Goal: Task Accomplishment & Management: Manage account settings

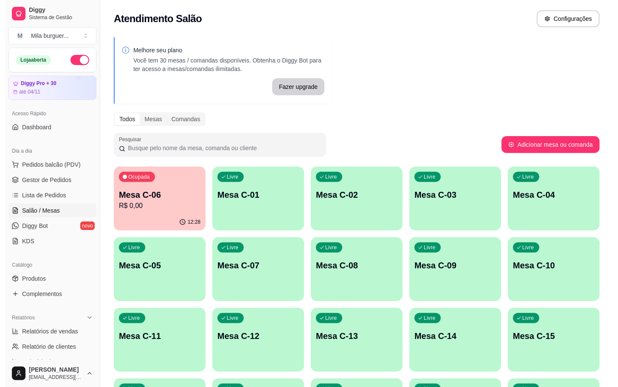
scroll to position [64, 0]
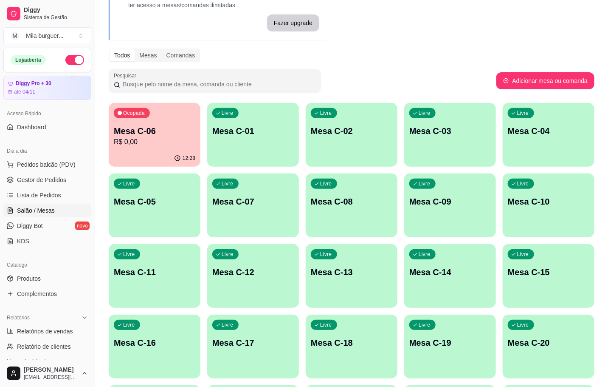
click at [349, 337] on p "Mesa C-18" at bounding box center [352, 343] width 82 height 12
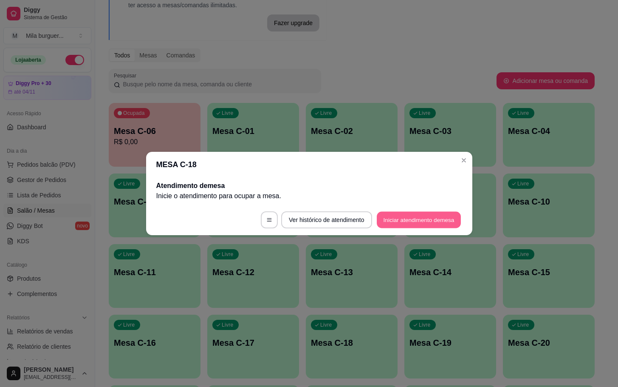
click at [436, 217] on button "Iniciar atendimento de mesa" at bounding box center [419, 220] width 84 height 17
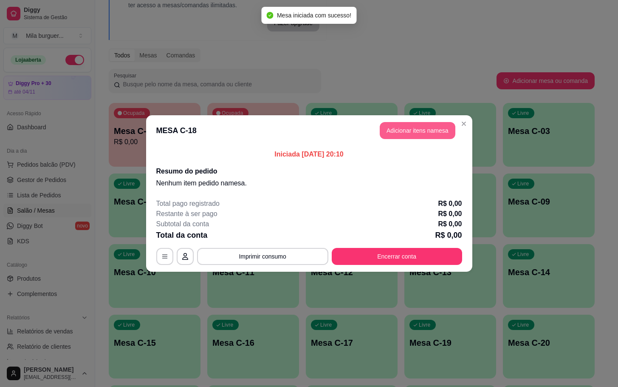
click at [435, 129] on button "Adicionar itens na mesa" at bounding box center [418, 130] width 76 height 17
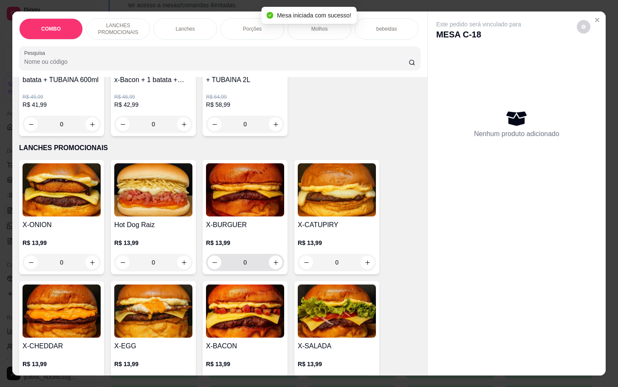
scroll to position [255, 0]
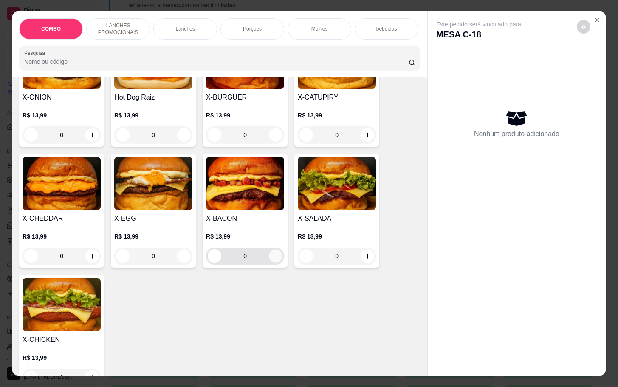
click at [273, 259] on icon "increase-product-quantity" at bounding box center [276, 256] width 6 height 6
type input "1"
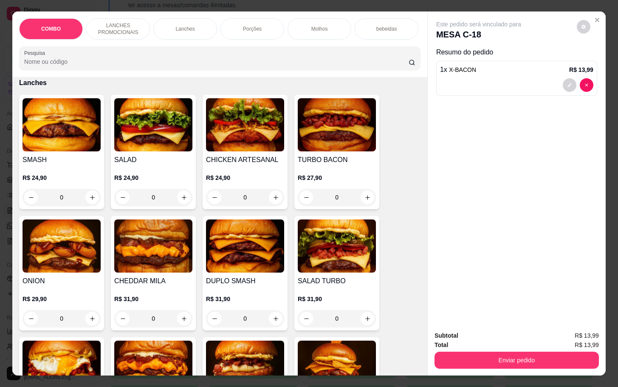
scroll to position [637, 0]
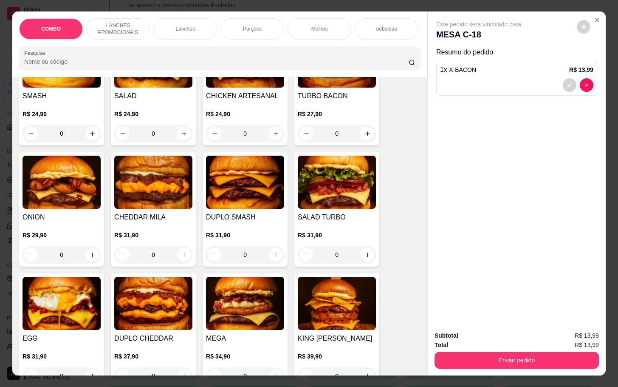
click at [180, 260] on div "0" at bounding box center [153, 254] width 78 height 17
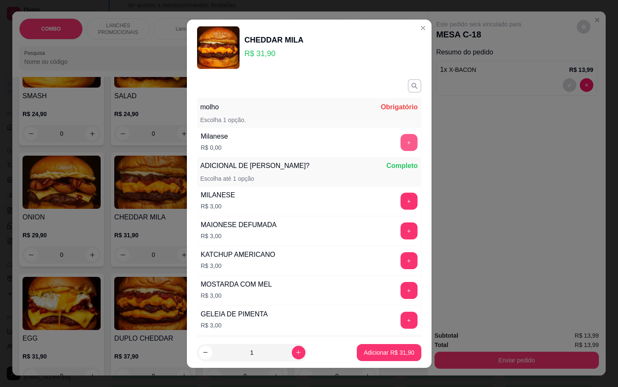
click at [401, 147] on button "+" at bounding box center [409, 142] width 17 height 17
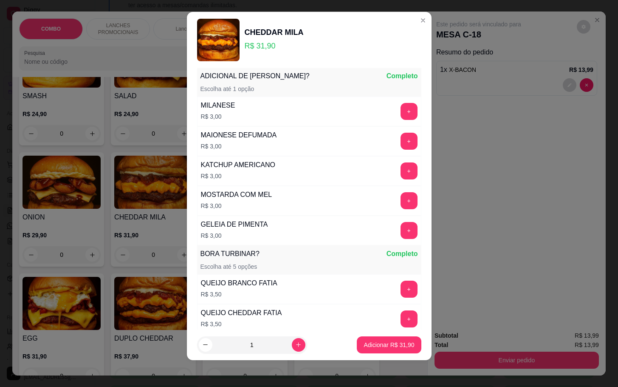
scroll to position [0, 0]
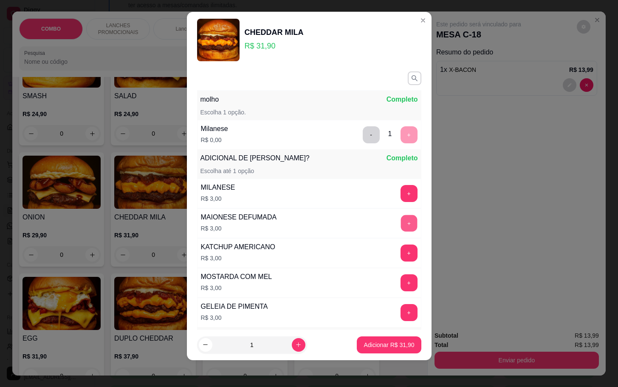
click at [401, 221] on button "+" at bounding box center [409, 223] width 17 height 17
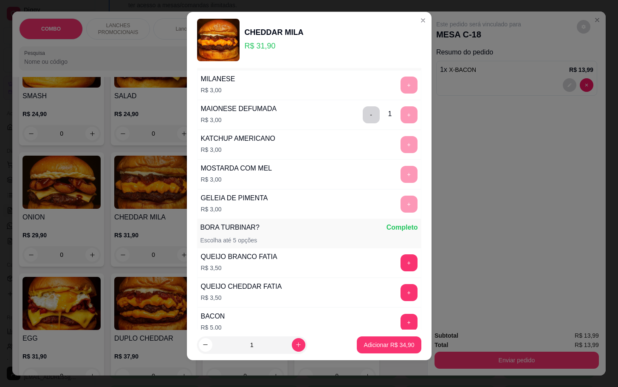
scroll to position [45, 0]
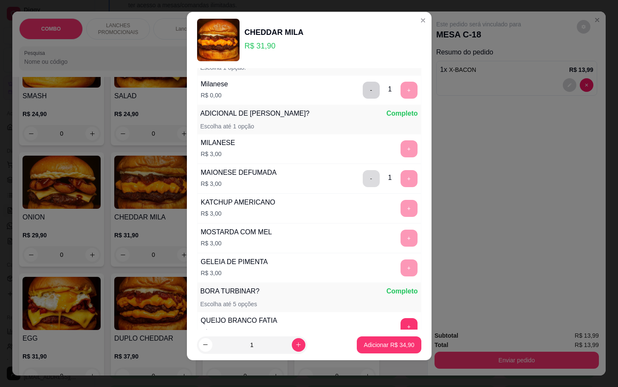
click at [363, 180] on button "-" at bounding box center [371, 178] width 17 height 17
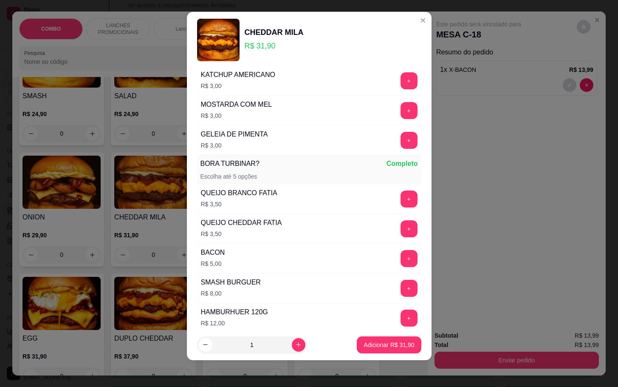
scroll to position [236, 0]
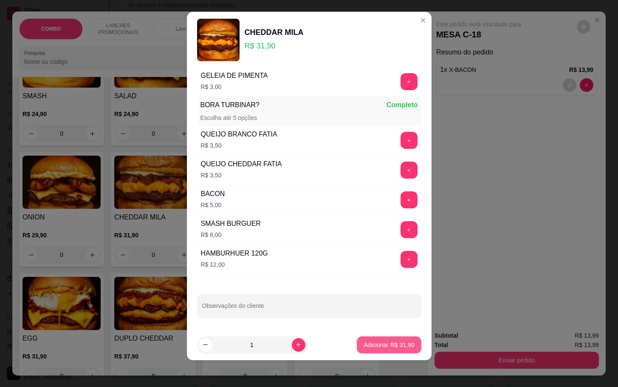
click at [379, 340] on p "Adicionar R$ 31,90" at bounding box center [389, 344] width 51 height 8
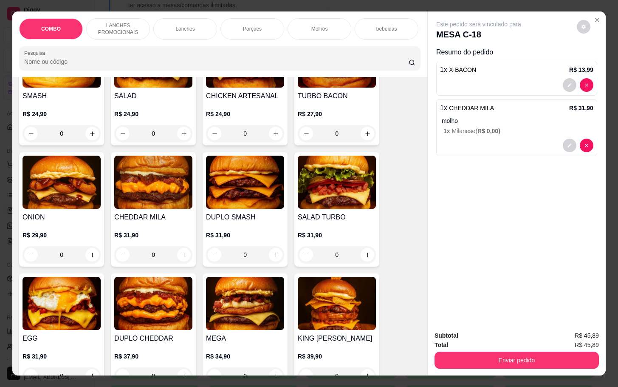
drag, startPoint x: 262, startPoint y: 18, endPoint x: 261, endPoint y: 12, distance: 6.0
click at [262, 18] on div "Porções" at bounding box center [253, 28] width 64 height 21
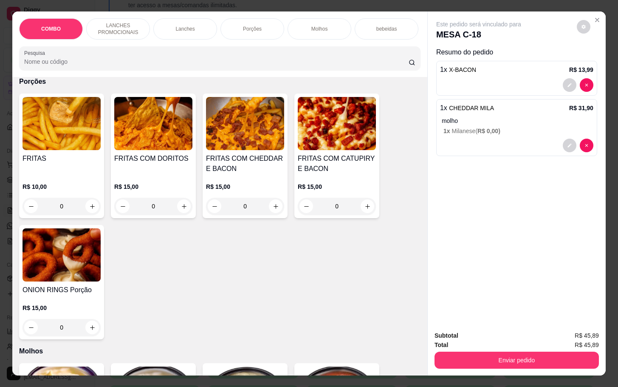
scroll to position [20, 0]
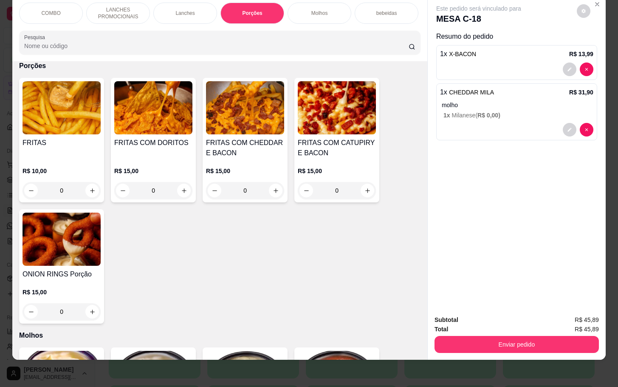
click at [275, 190] on div "0" at bounding box center [245, 190] width 78 height 17
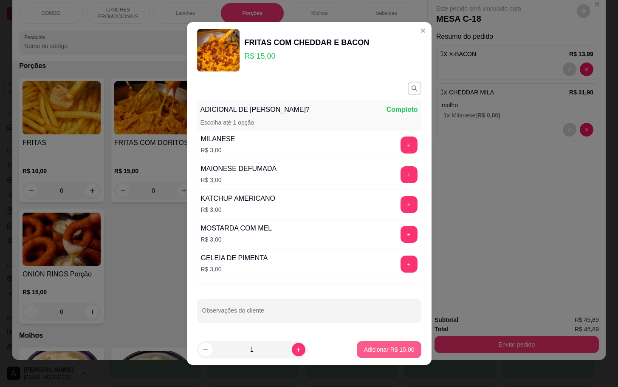
click at [386, 342] on button "Adicionar R$ 15,00" at bounding box center [389, 349] width 64 height 17
type input "1"
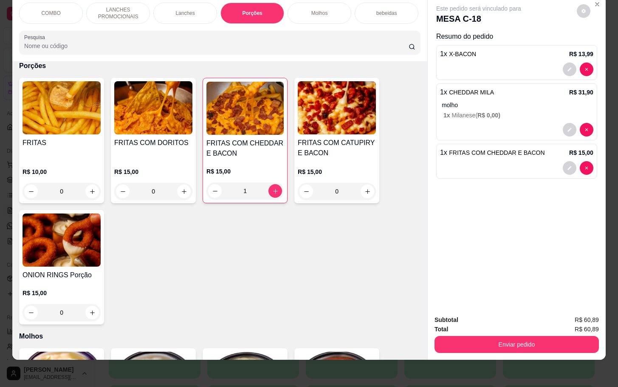
click at [308, 9] on div "Molhos" at bounding box center [320, 13] width 64 height 21
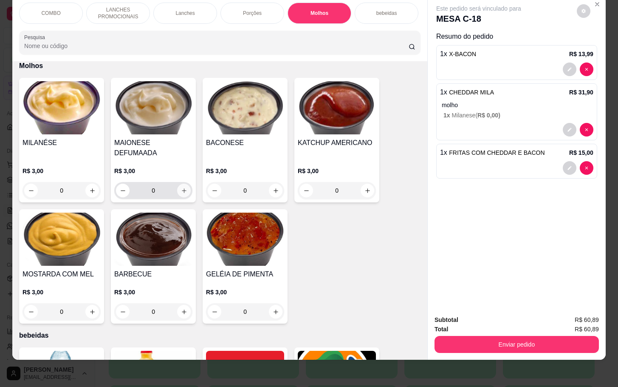
click at [184, 184] on button "increase-product-quantity" at bounding box center [184, 191] width 14 height 14
type input "1"
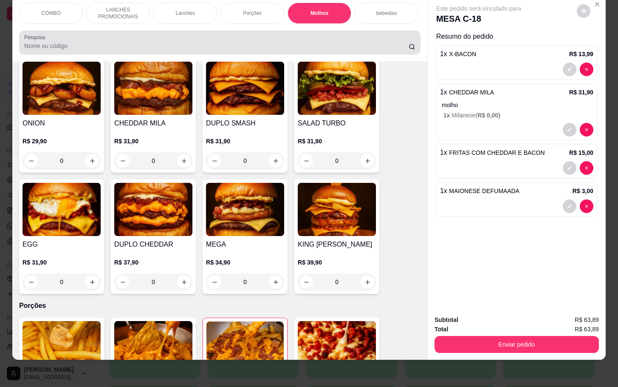
scroll to position [0, 0]
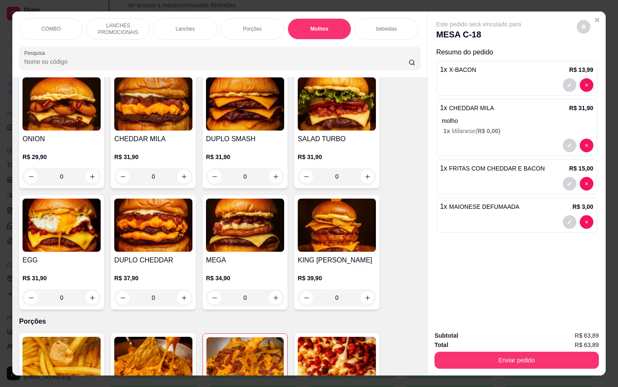
click at [50, 27] on p "COMBO" at bounding box center [50, 28] width 19 height 7
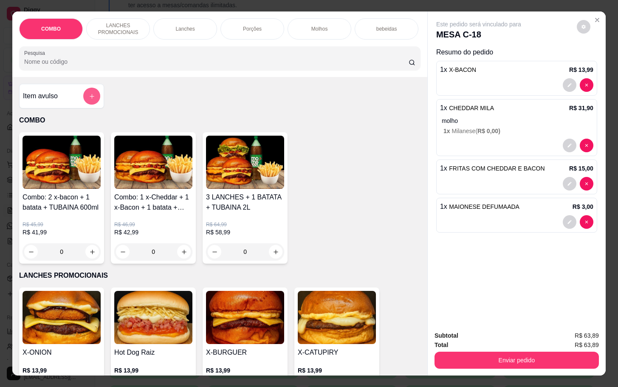
click at [89, 99] on icon "add-separate-item" at bounding box center [92, 96] width 6 height 6
click at [366, 27] on div "bebeidas" at bounding box center [387, 28] width 64 height 21
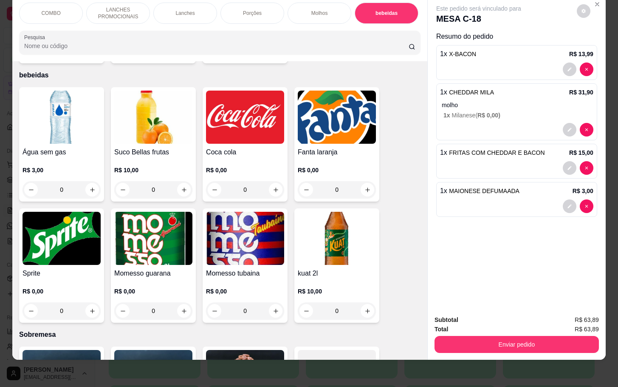
click at [257, 166] on p "R$ 0,00" at bounding box center [245, 170] width 78 height 8
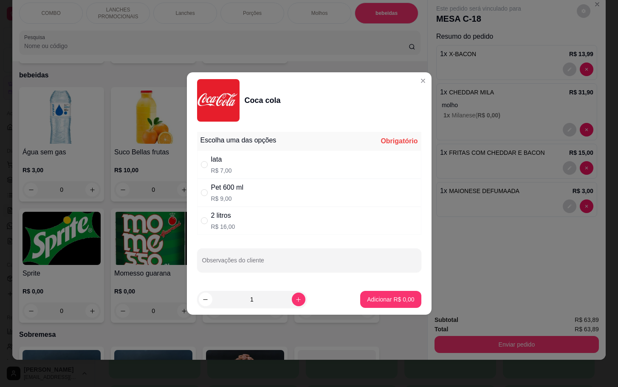
click at [240, 192] on div "Pet 600 ml" at bounding box center [227, 187] width 32 height 10
radio input "true"
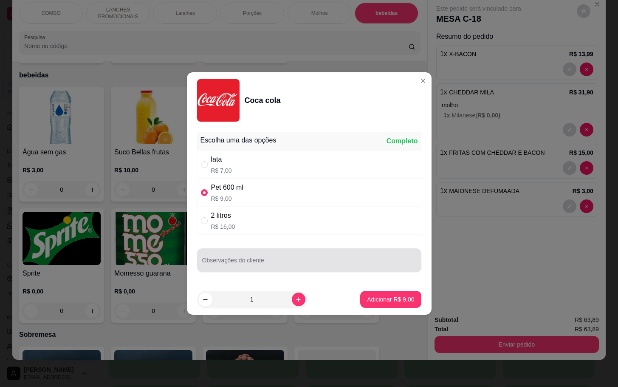
drag, startPoint x: 259, startPoint y: 263, endPoint x: 268, endPoint y: 256, distance: 10.9
click at [263, 263] on input "Observações do cliente" at bounding box center [309, 263] width 214 height 8
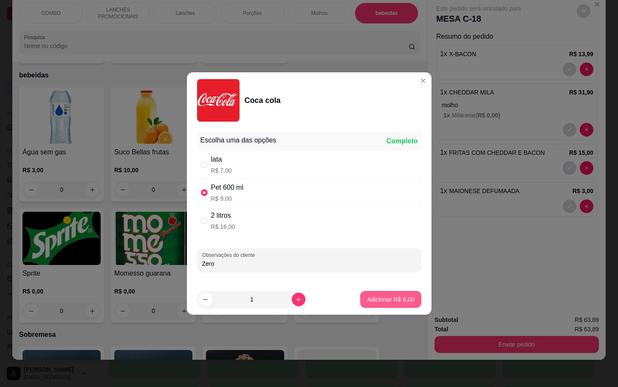
type input "Zero"
click at [368, 303] on p "Adicionar R$ 9,00" at bounding box center [391, 299] width 46 height 8
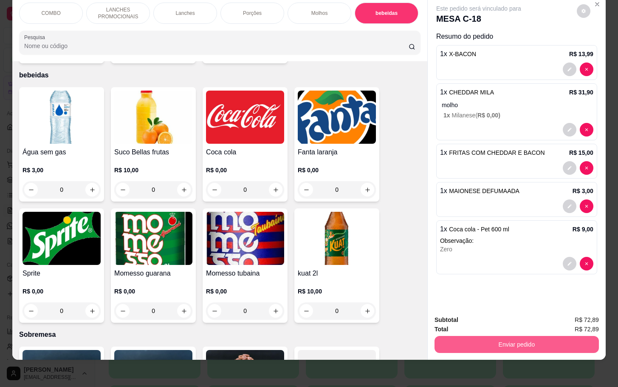
click at [452, 336] on button "Enviar pedido" at bounding box center [517, 344] width 164 height 17
click at [569, 308] on button "Enviar pedido" at bounding box center [575, 314] width 48 height 16
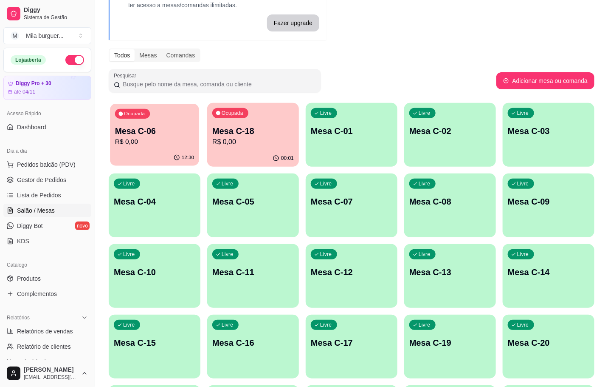
click at [146, 147] on div "Ocupada Mesa C-06 R$ 0,00" at bounding box center [154, 127] width 89 height 46
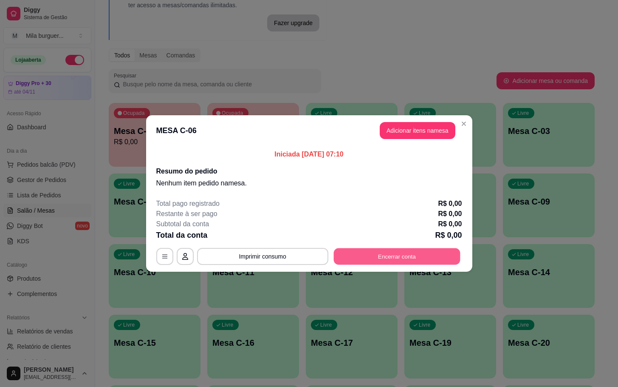
click at [414, 257] on button "Encerrar conta" at bounding box center [397, 256] width 127 height 17
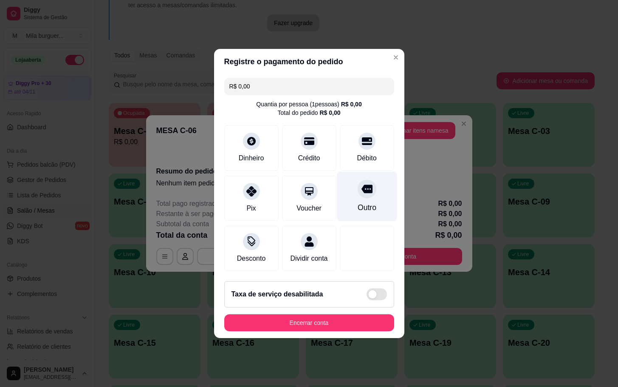
click at [364, 202] on div "Outro" at bounding box center [366, 207] width 19 height 11
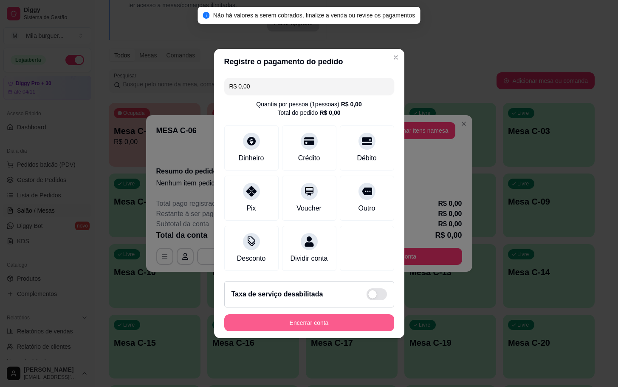
click at [301, 328] on button "Encerrar conta" at bounding box center [309, 322] width 170 height 17
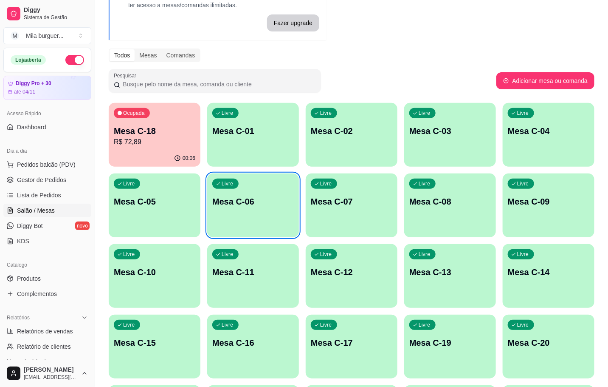
click at [529, 331] on div "Livre Mesa C-20" at bounding box center [549, 341] width 92 height 54
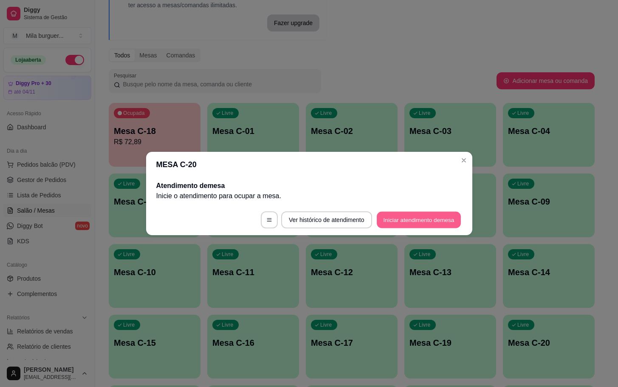
click at [442, 219] on button "Iniciar atendimento de mesa" at bounding box center [419, 220] width 84 height 17
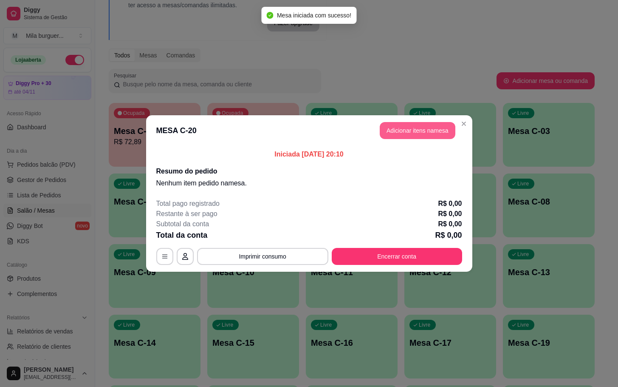
click at [396, 125] on button "Adicionar itens na mesa" at bounding box center [418, 130] width 76 height 17
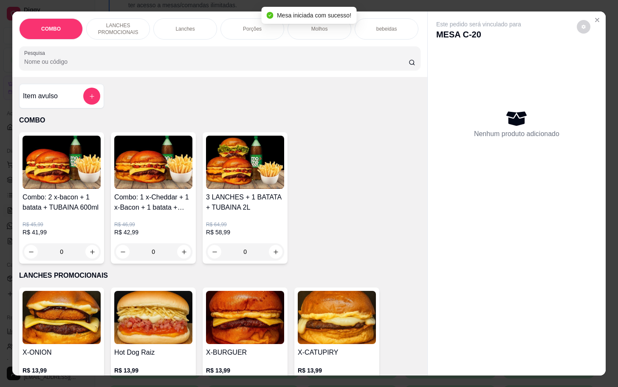
click at [254, 25] on p "Porções" at bounding box center [252, 28] width 19 height 7
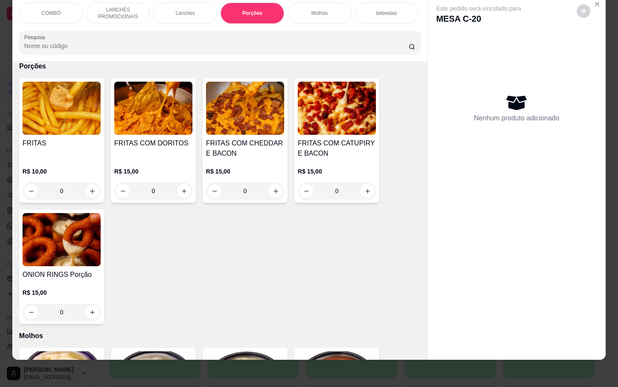
click at [176, 187] on div "0" at bounding box center [153, 190] width 78 height 17
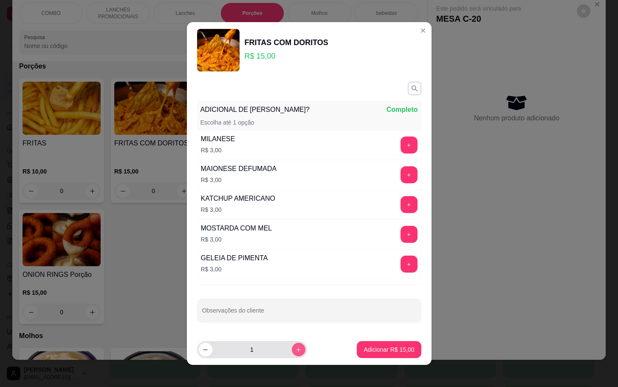
click at [292, 355] on button "increase-product-quantity" at bounding box center [299, 349] width 14 height 14
type input "2"
click at [365, 346] on p "Adicionar R$ 30,00" at bounding box center [389, 349] width 49 height 8
type input "2"
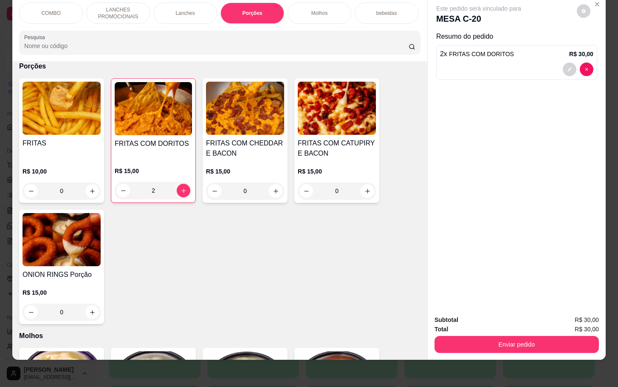
click at [51, 10] on p "COMBO" at bounding box center [50, 13] width 19 height 7
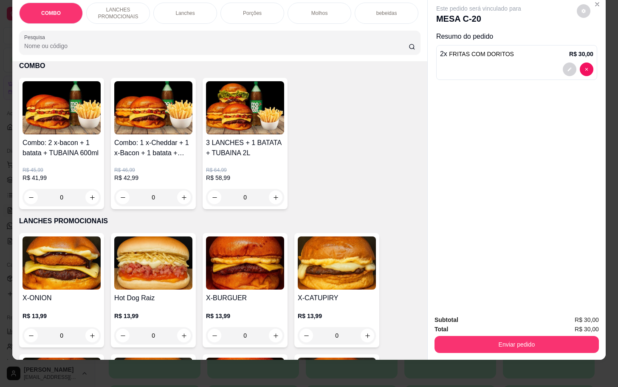
scroll to position [166, 0]
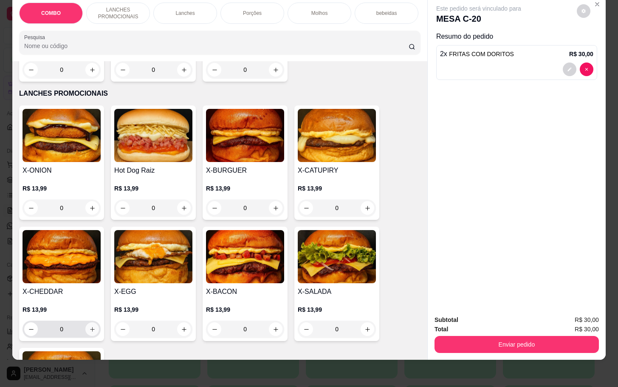
click at [93, 325] on button "increase-product-quantity" at bounding box center [92, 329] width 14 height 14
type input "1"
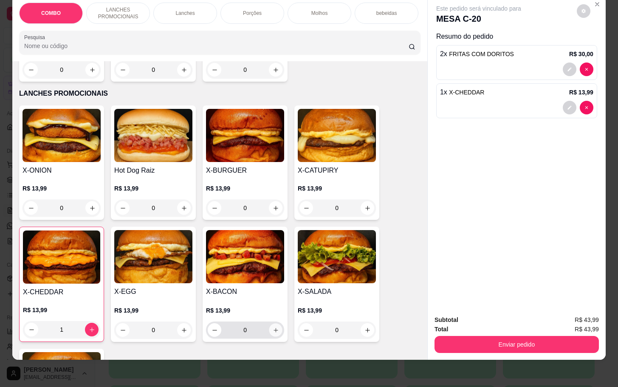
click at [273, 328] on icon "increase-product-quantity" at bounding box center [276, 330] width 6 height 6
type input "1"
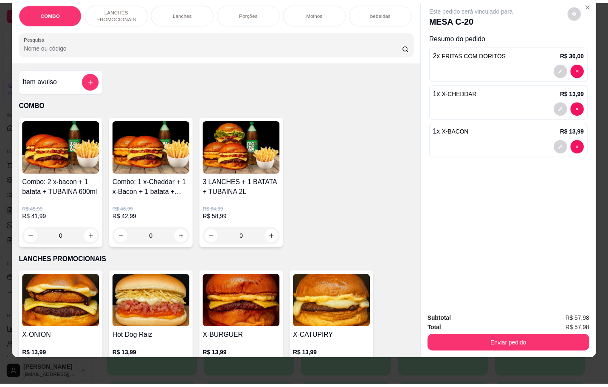
scroll to position [0, 0]
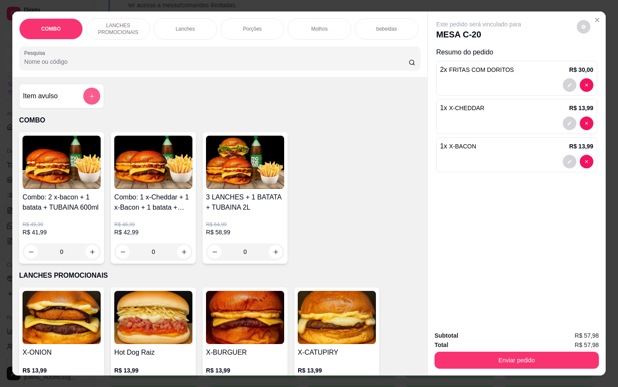
click at [89, 99] on icon "add-separate-item" at bounding box center [92, 96] width 6 height 6
click at [549, 351] on button "Enviar pedido" at bounding box center [517, 359] width 164 height 17
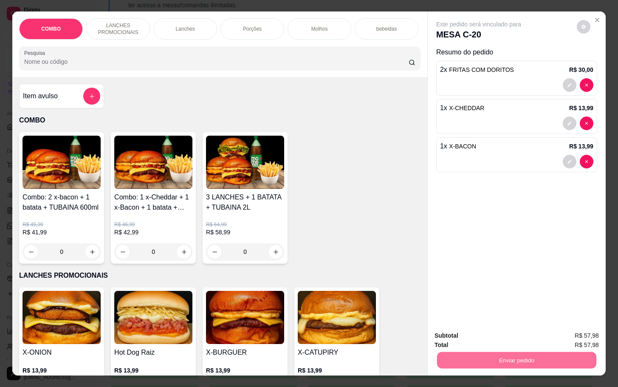
click at [385, 130] on div "Item avulso COMBO Combo: 2 x-bacon + 1 batata + TUBAINA 600ml R$ 45,99 R$ 41,99…" at bounding box center [219, 226] width 415 height 298
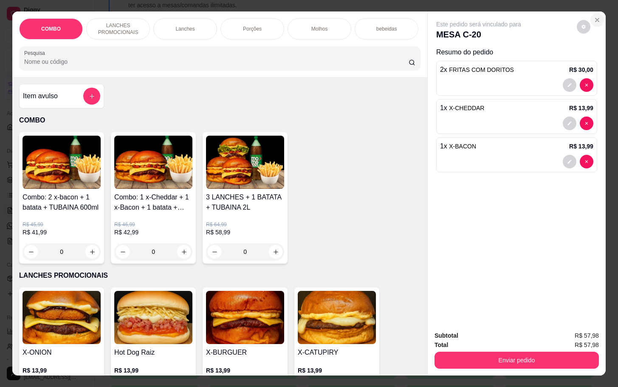
click at [594, 17] on icon "Close" at bounding box center [597, 20] width 7 height 7
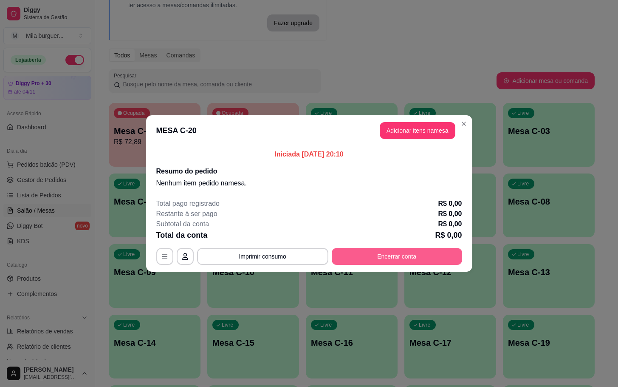
click at [413, 248] on div "MESA C-20 Tempo de permanência: 0 minutos Cod. Segurança: 2336 Qtd. de Pedidos:…" at bounding box center [309, 256] width 306 height 17
click at [396, 260] on button "Encerrar conta" at bounding box center [397, 256] width 130 height 17
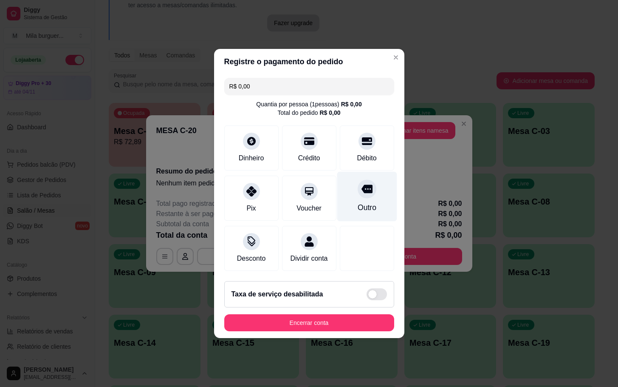
click at [358, 186] on div at bounding box center [367, 188] width 19 height 19
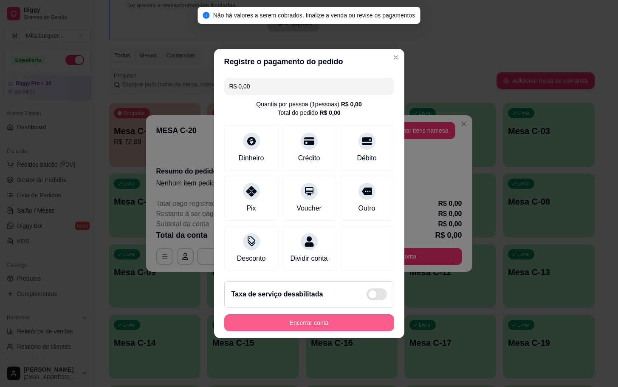
click at [355, 328] on button "Encerrar conta" at bounding box center [309, 322] width 170 height 17
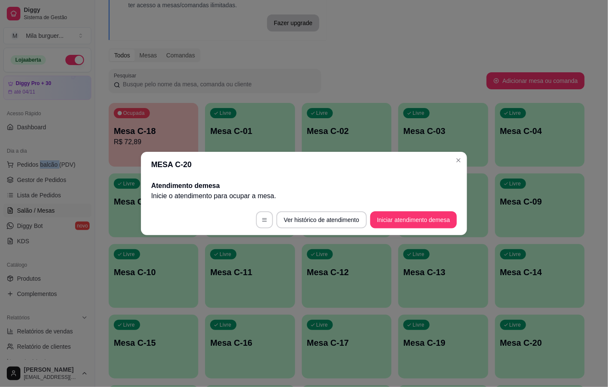
click at [49, 172] on ul "Pedidos balcão (PDV) Gestor de Pedidos Lista de Pedidos Salão / Mesas Diggy Bot…" at bounding box center [47, 203] width 88 height 90
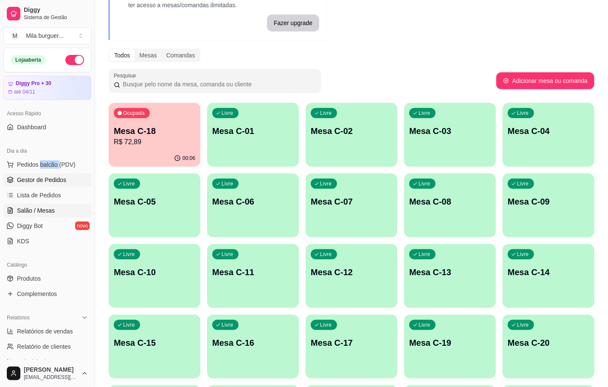
click at [53, 175] on link "Gestor de Pedidos" at bounding box center [47, 180] width 88 height 14
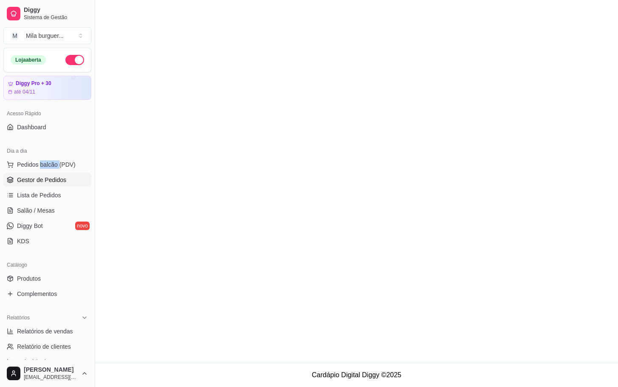
click at [55, 185] on link "Gestor de Pedidos" at bounding box center [47, 180] width 88 height 14
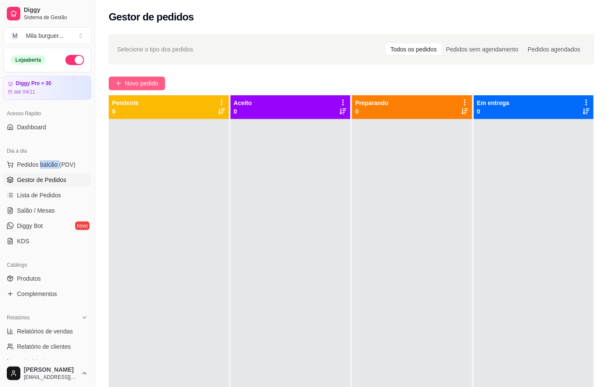
click at [149, 82] on span "Novo pedido" at bounding box center [142, 83] width 34 height 9
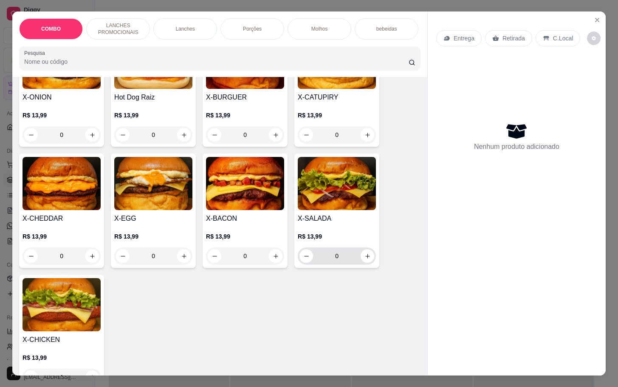
scroll to position [191, 0]
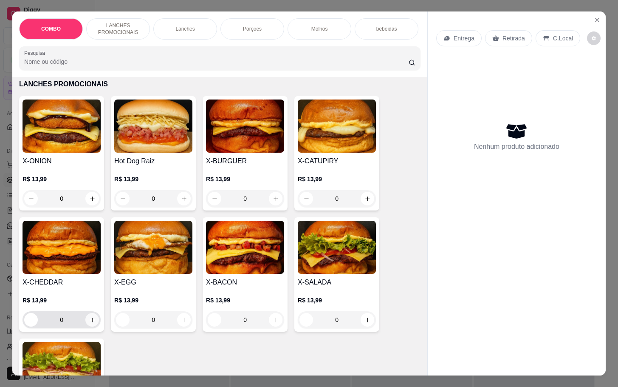
click at [89, 323] on icon "increase-product-quantity" at bounding box center [92, 320] width 6 height 6
type input "1"
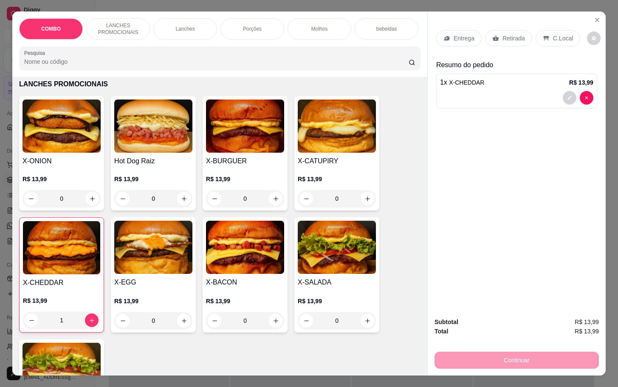
click at [249, 18] on div "Porções" at bounding box center [253, 28] width 64 height 21
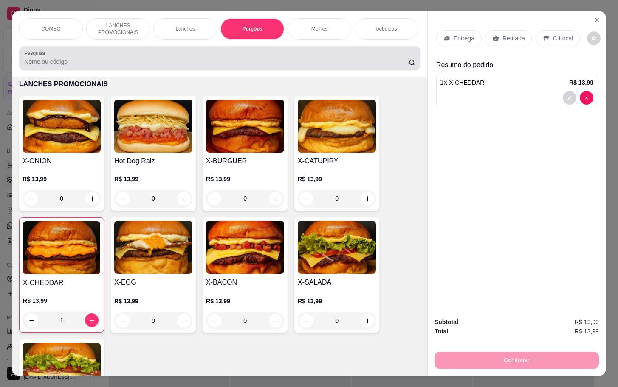
scroll to position [20, 0]
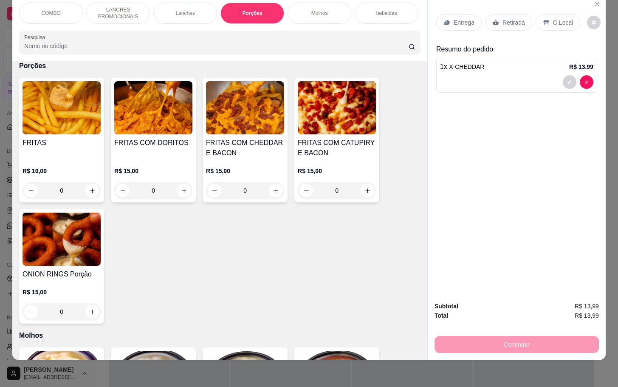
click at [178, 190] on div "0" at bounding box center [153, 190] width 78 height 17
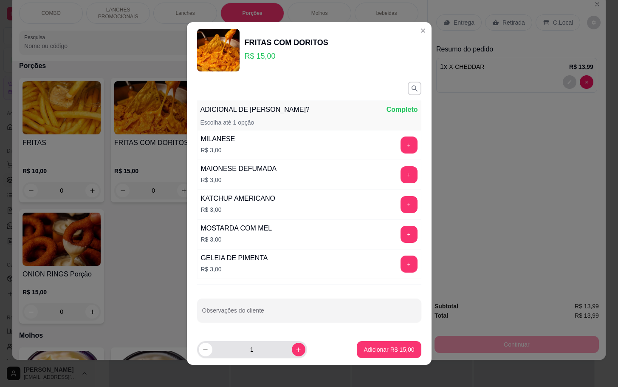
drag, startPoint x: 282, startPoint y: 342, endPoint x: 283, endPoint y: 347, distance: 4.8
click at [283, 342] on div "1" at bounding box center [252, 349] width 107 height 17
click at [295, 348] on icon "increase-product-quantity" at bounding box center [298, 349] width 6 height 6
type input "2"
click at [357, 345] on button "Adicionar R$ 30,00" at bounding box center [389, 349] width 64 height 17
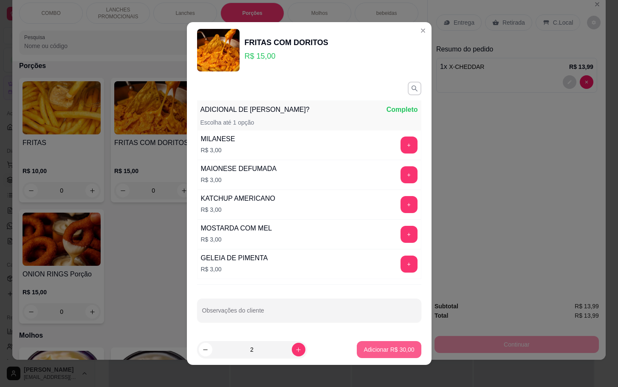
type input "2"
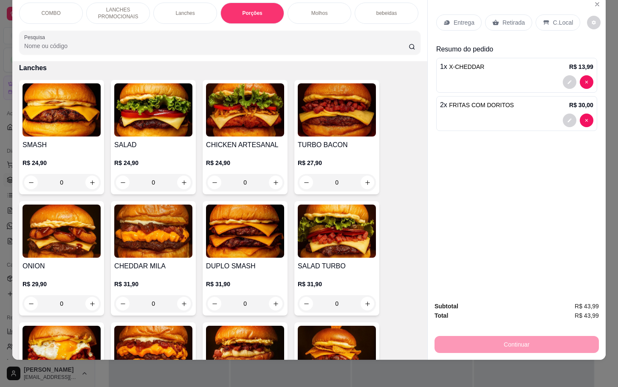
scroll to position [509, 0]
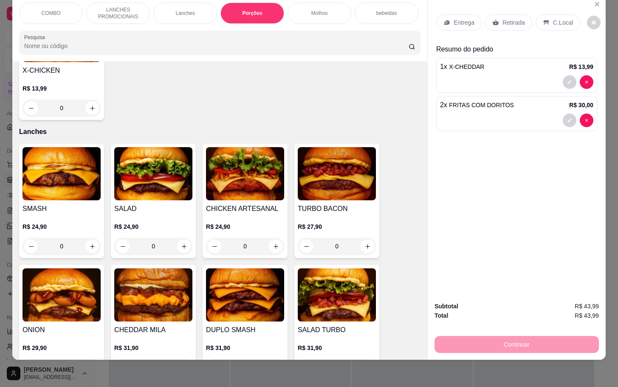
click at [365, 245] on div "0" at bounding box center [337, 246] width 78 height 17
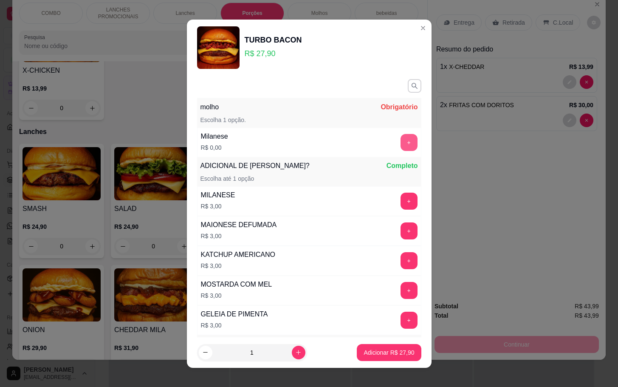
click at [401, 141] on button "+" at bounding box center [409, 142] width 17 height 17
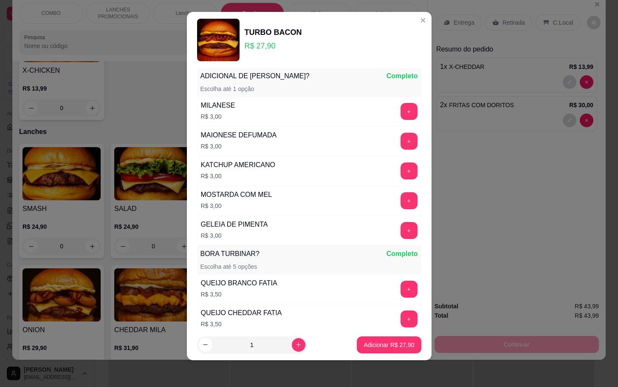
scroll to position [236, 0]
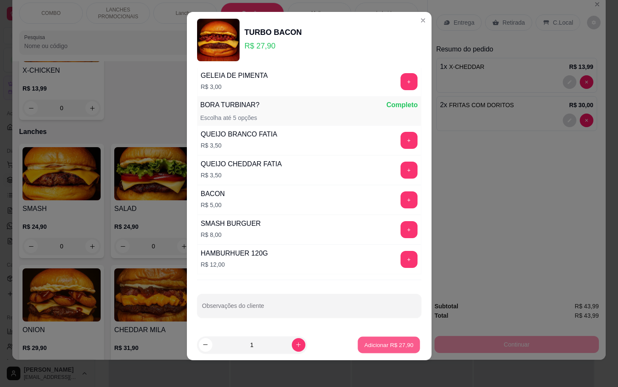
click at [378, 341] on p "Adicionar R$ 27,90" at bounding box center [389, 344] width 49 height 8
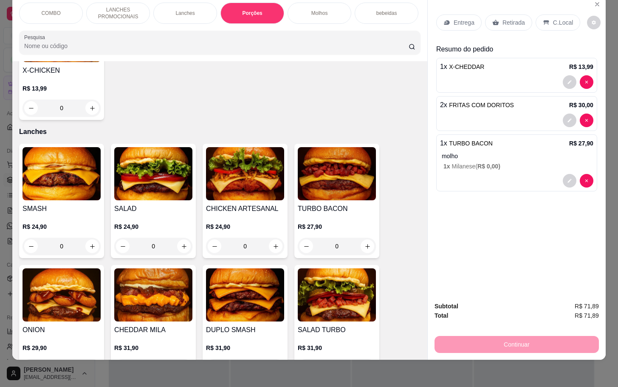
click at [505, 18] on p "Retirada" at bounding box center [514, 22] width 23 height 8
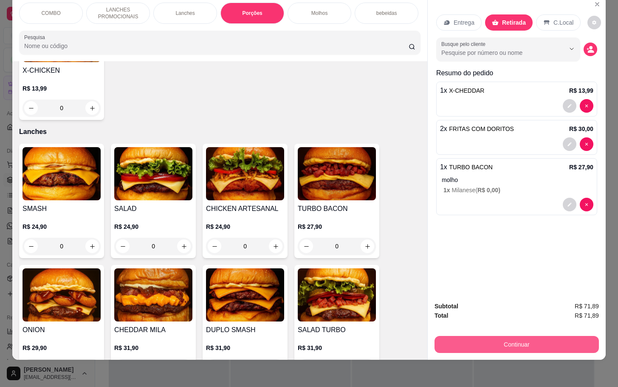
click at [494, 336] on button "Continuar" at bounding box center [517, 344] width 164 height 17
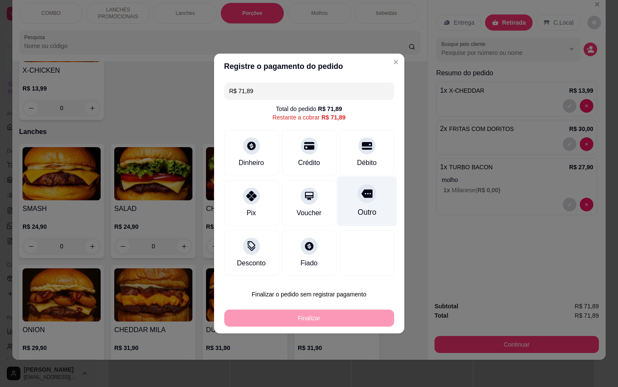
click at [361, 210] on div "Outro" at bounding box center [366, 211] width 19 height 11
type input "R$ 0,00"
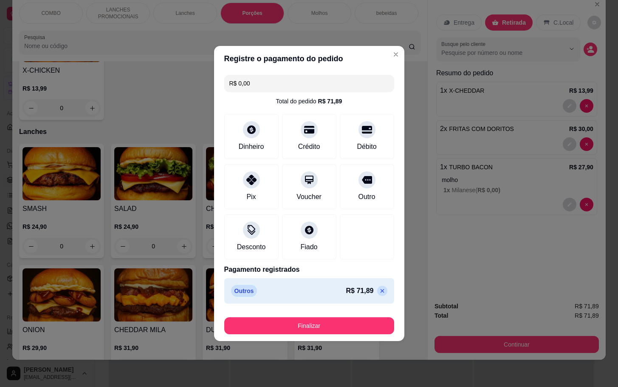
drag, startPoint x: 357, startPoint y: 195, endPoint x: 429, endPoint y: 210, distance: 73.4
click at [380, 195] on div "Outro" at bounding box center [367, 186] width 54 height 45
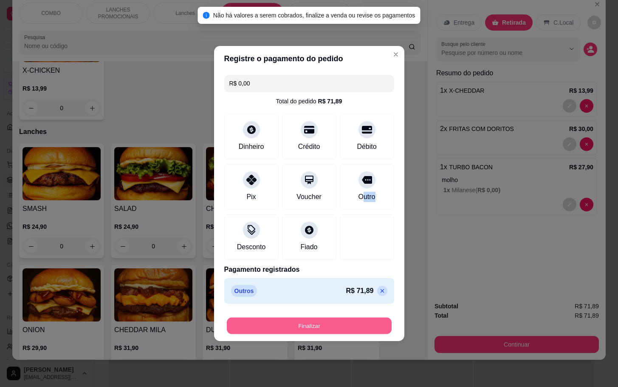
click at [355, 324] on button "Finalizar" at bounding box center [309, 325] width 165 height 17
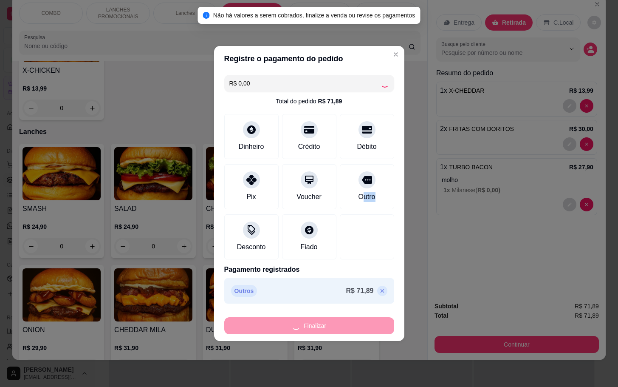
type input "0"
type input "-R$ 71,89"
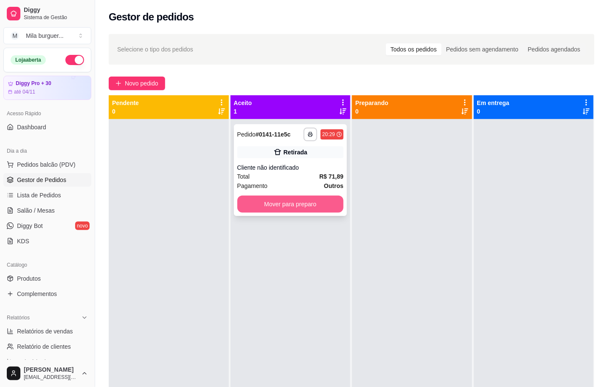
click at [283, 204] on button "Mover para preparo" at bounding box center [291, 203] width 107 height 17
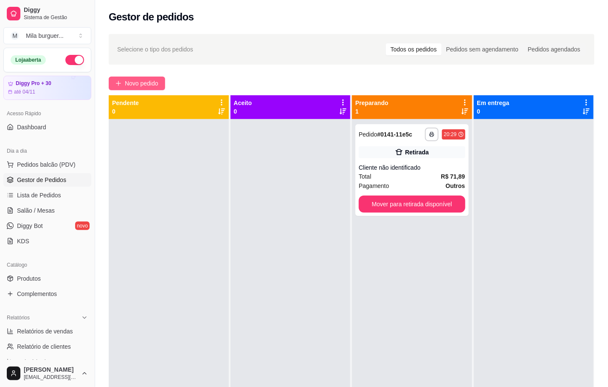
click at [133, 83] on span "Novo pedido" at bounding box center [142, 83] width 34 height 9
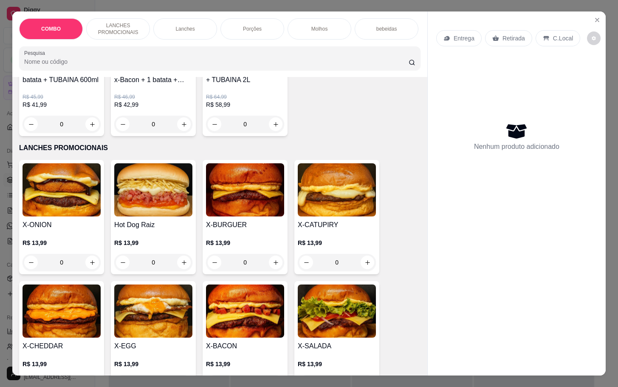
scroll to position [255, 0]
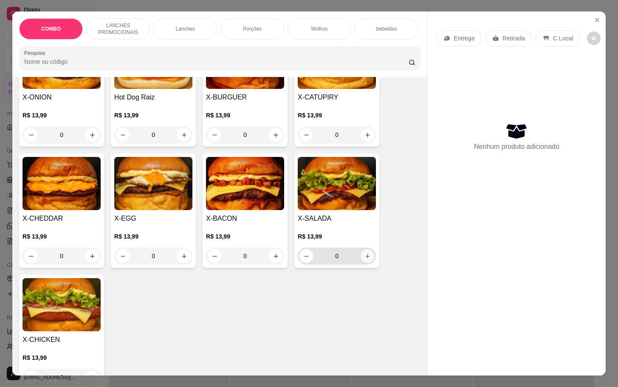
click at [361, 257] on button "increase-product-quantity" at bounding box center [367, 255] width 13 height 13
type input "1"
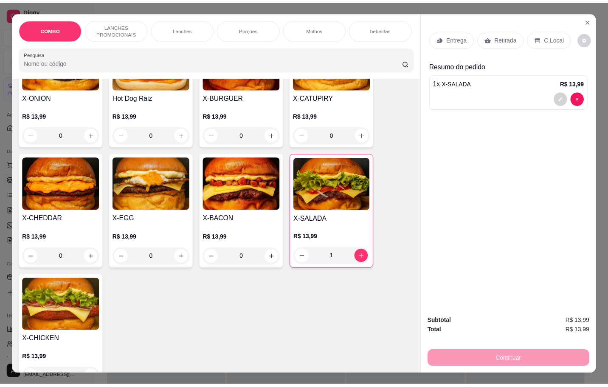
scroll to position [0, 0]
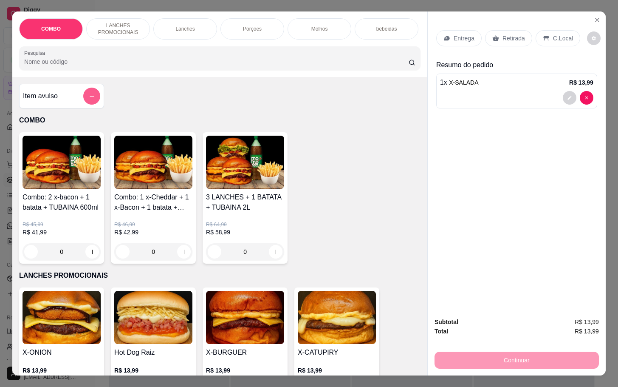
click at [83, 105] on button "add-separate-item" at bounding box center [91, 96] width 17 height 17
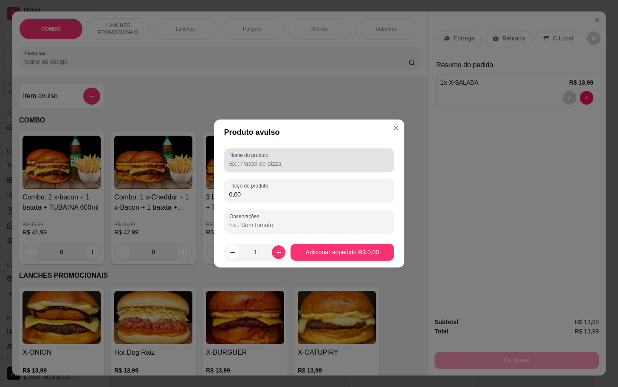
drag, startPoint x: 289, startPoint y: 165, endPoint x: 279, endPoint y: 148, distance: 19.5
click at [283, 153] on div at bounding box center [309, 160] width 160 height 17
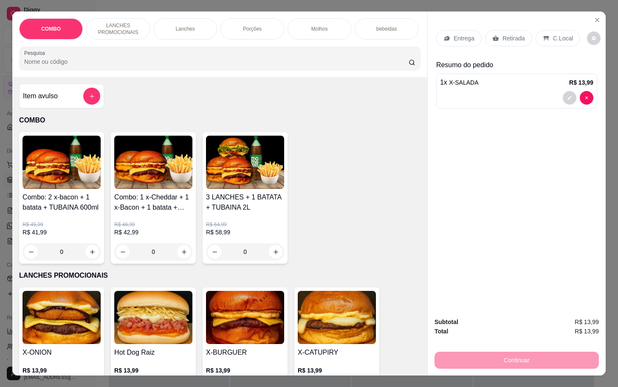
click at [523, 42] on div "Entrega Retirada C.Local" at bounding box center [508, 38] width 144 height 16
click at [503, 35] on p "Retirada" at bounding box center [514, 38] width 23 height 8
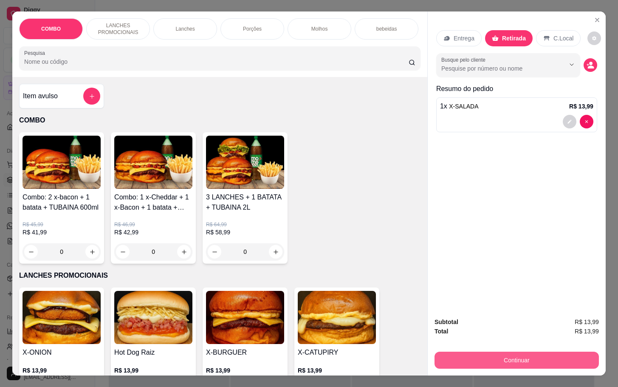
click at [532, 351] on button "Continuar" at bounding box center [517, 359] width 164 height 17
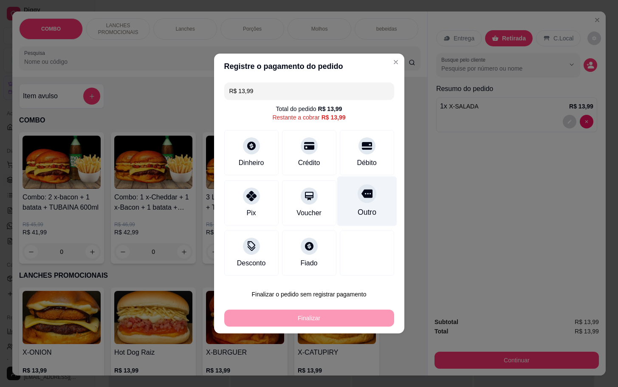
click at [359, 201] on div at bounding box center [367, 193] width 19 height 19
type input "R$ 0,00"
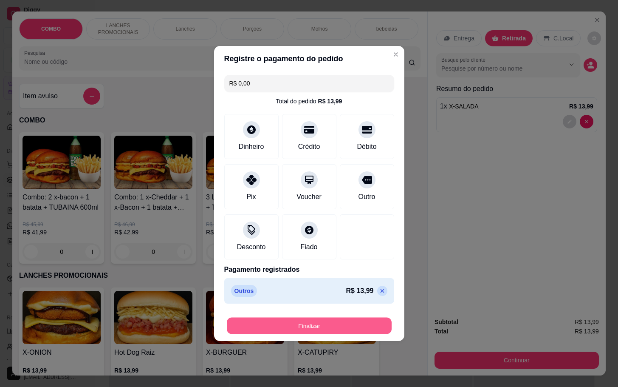
click at [343, 320] on button "Finalizar" at bounding box center [309, 325] width 165 height 17
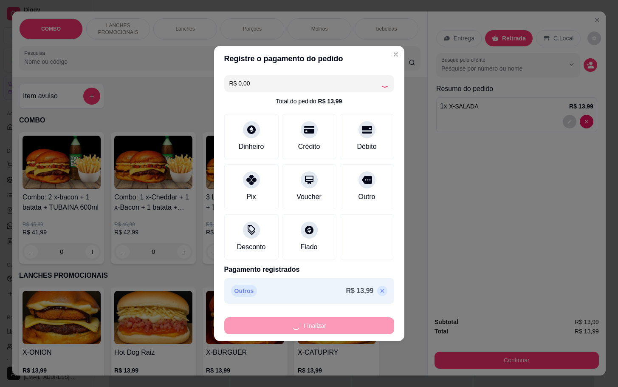
type input "0"
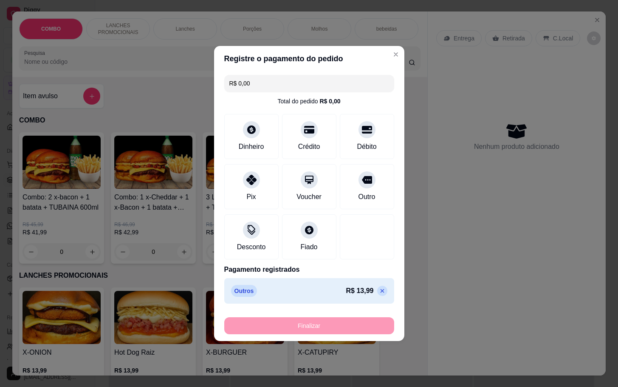
type input "-R$ 13,99"
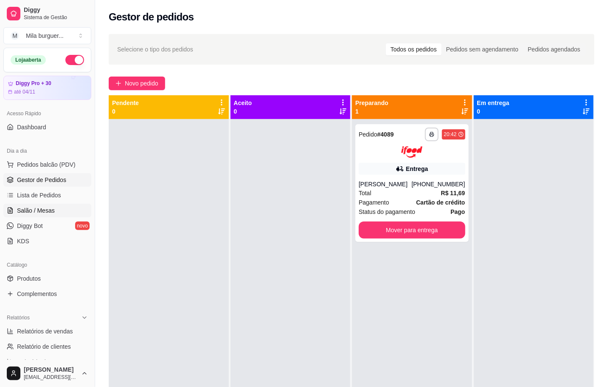
drag, startPoint x: 43, startPoint y: 209, endPoint x: 61, endPoint y: 208, distance: 17.9
click at [44, 209] on span "Salão / Mesas" at bounding box center [36, 210] width 38 height 8
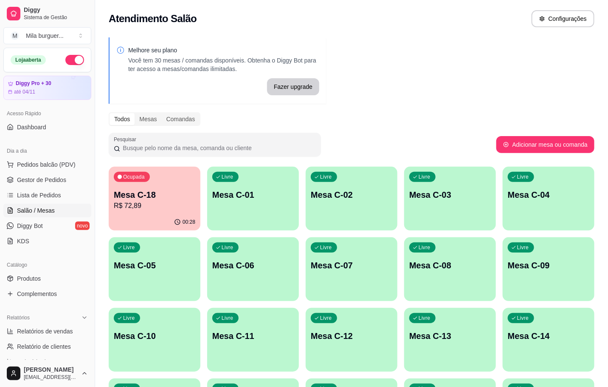
click at [175, 185] on div "Ocupada Mesa C-18 R$ 72,89" at bounding box center [155, 190] width 92 height 47
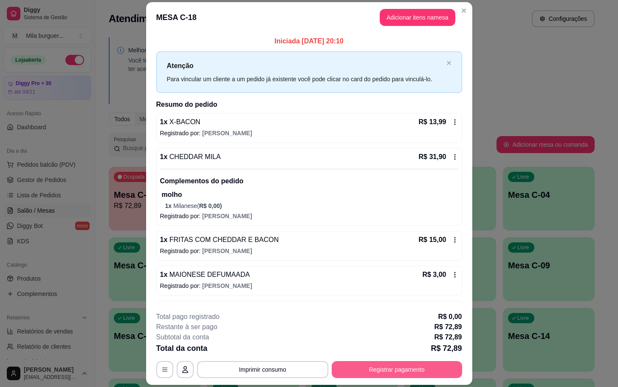
click at [358, 365] on button "Registrar pagamento" at bounding box center [397, 369] width 130 height 17
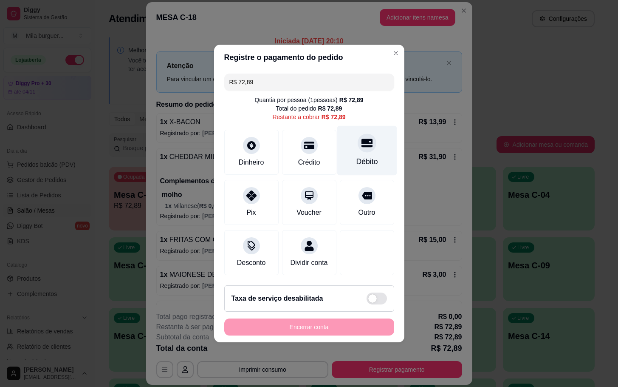
click at [379, 148] on div "Débito" at bounding box center [367, 151] width 60 height 50
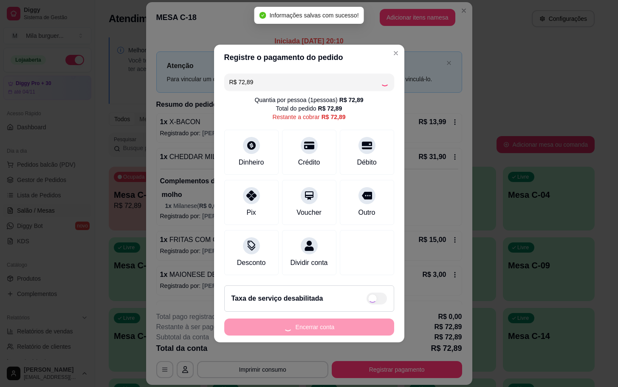
type input "R$ 0,00"
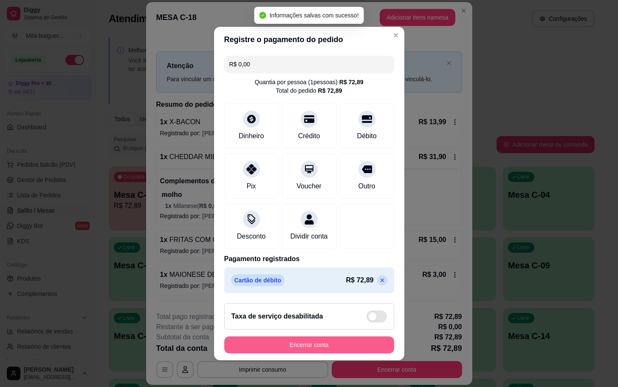
click at [357, 345] on button "Encerrar conta" at bounding box center [309, 344] width 170 height 17
